Goal: Task Accomplishment & Management: Complete application form

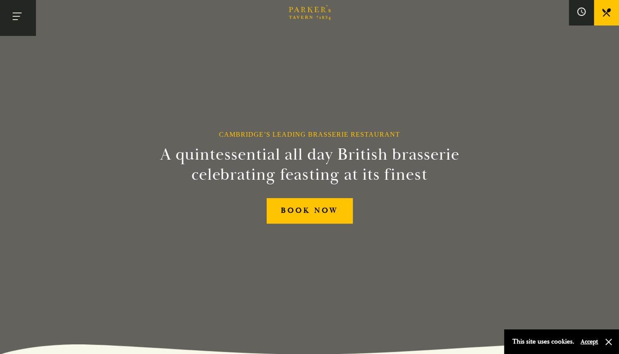
click at [14, 14] on button "Toggle navigation" at bounding box center [18, 18] width 36 height 36
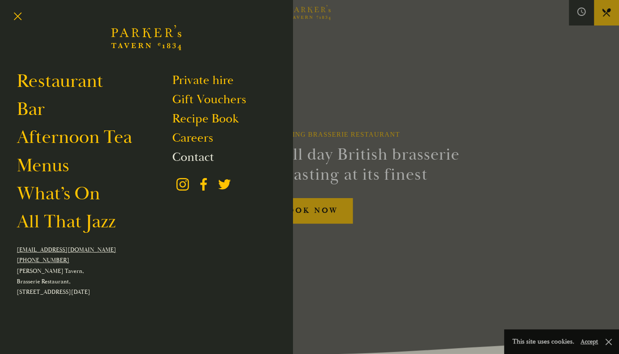
click at [190, 153] on link "Contact" at bounding box center [193, 157] width 42 height 16
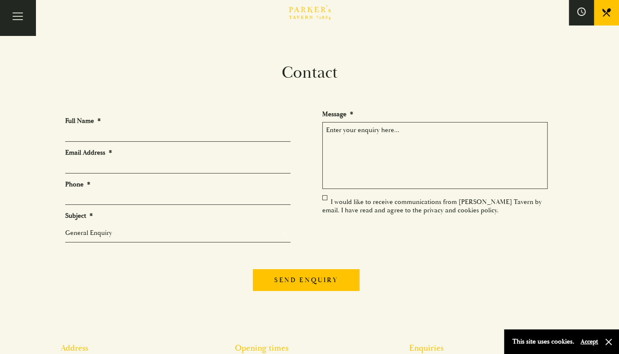
click at [105, 135] on input "Full Name *" at bounding box center [177, 135] width 225 height 13
type input "Frances Lack"
type input "frankiebowen_3@hotmail.com"
type input "07967832554"
drag, startPoint x: 165, startPoint y: 169, endPoint x: -2, endPoint y: 164, distance: 166.5
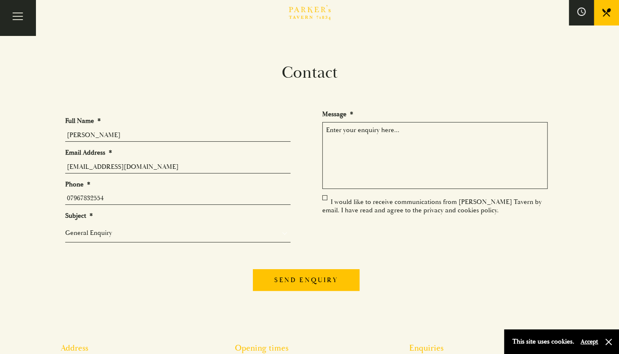
type input "frances.lack@sanctuary.co.uk"
click at [120, 234] on select "General Enquiry Private Bookings Group Bookings Events" at bounding box center [177, 233] width 225 height 10
select select "Group Bookings"
click at [65, 228] on select "General Enquiry Private Bookings Group Bookings Events" at bounding box center [177, 233] width 225 height 10
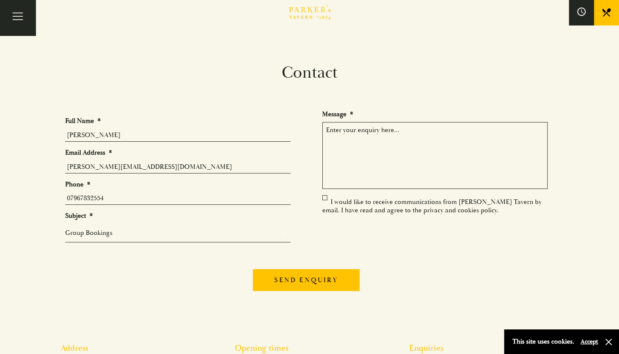
click at [355, 136] on textarea "Message *" at bounding box center [434, 155] width 225 height 67
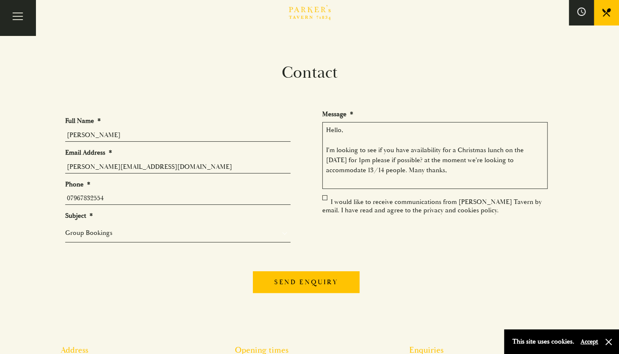
scroll to position [5, 0]
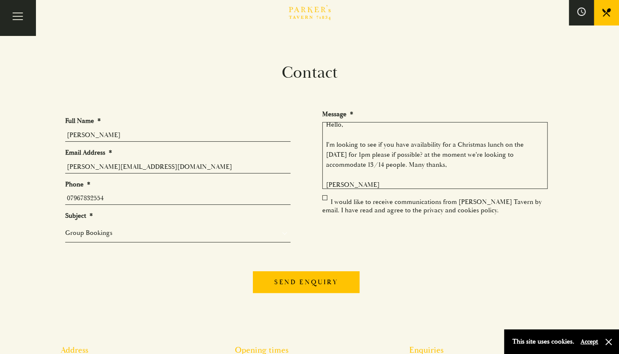
type textarea "Hello, I'm looking to see if you have availability for a Christmas lunch on the…"
click at [335, 284] on input "Send enquiry" at bounding box center [306, 282] width 106 height 22
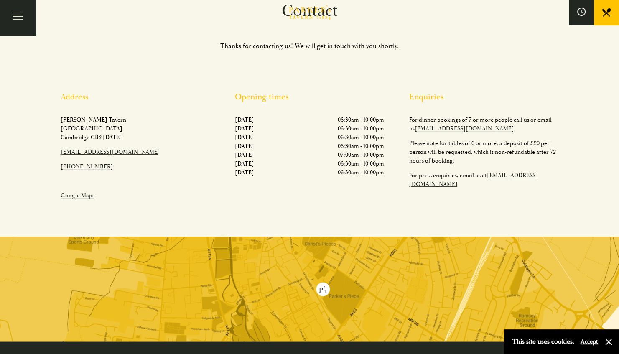
scroll to position [0, 0]
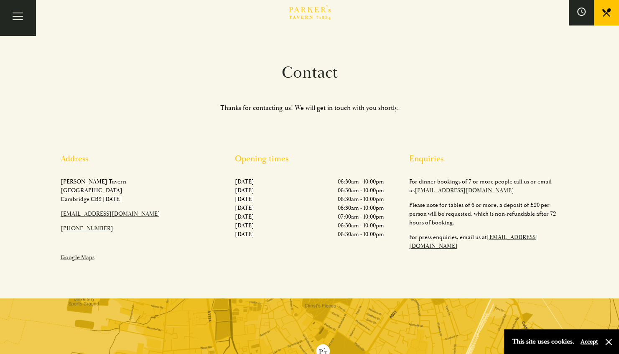
click at [459, 190] on link "[EMAIL_ADDRESS][DOMAIN_NAME]" at bounding box center [465, 190] width 100 height 7
